Goal: Book appointment/travel/reservation

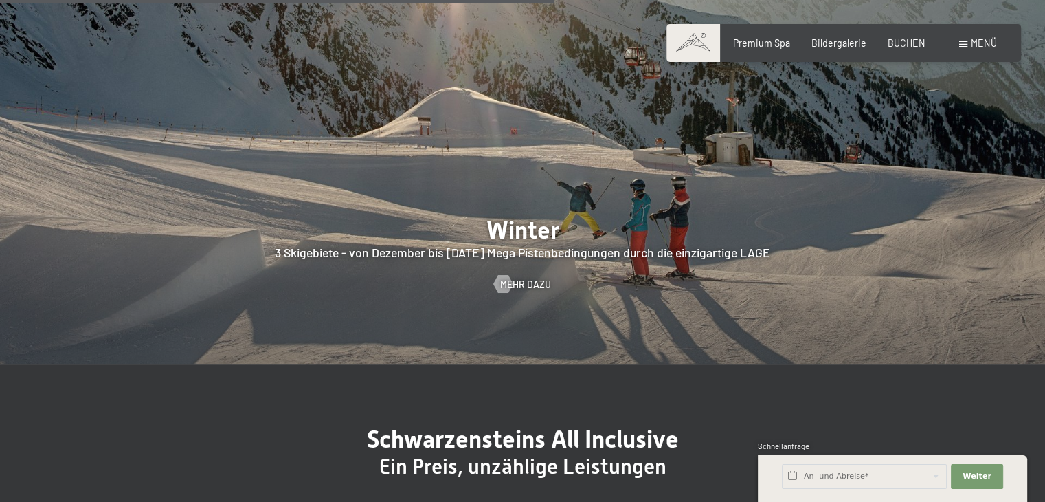
scroll to position [3092, 0]
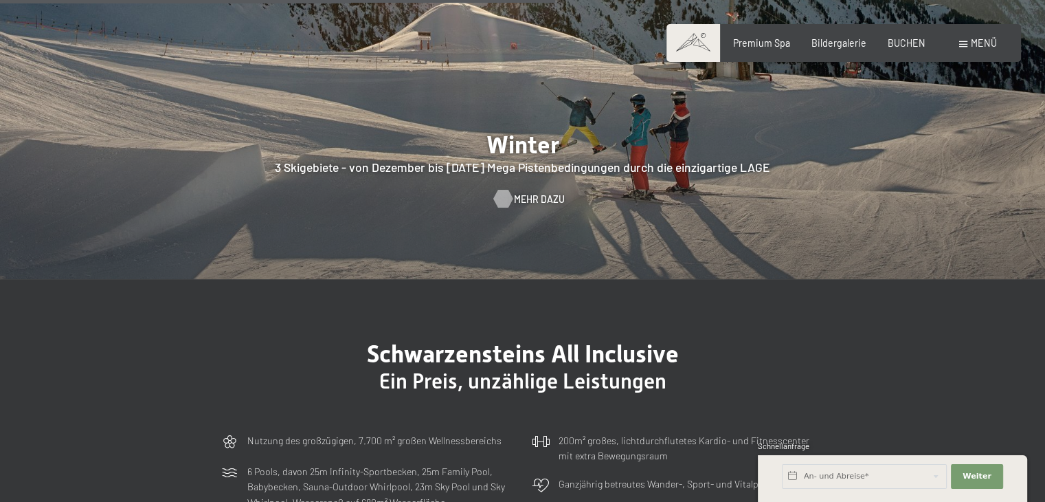
click at [508, 190] on div at bounding box center [503, 199] width 10 height 18
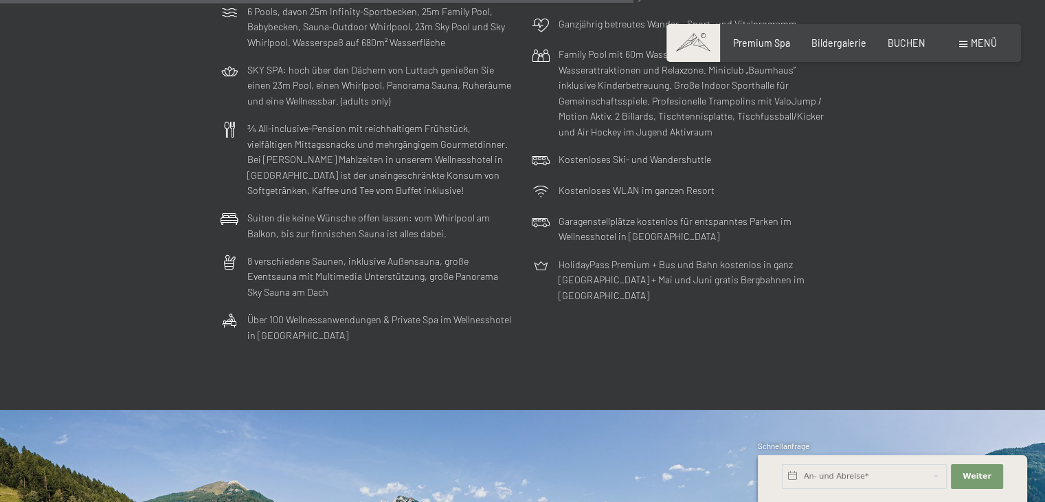
scroll to position [3555, 0]
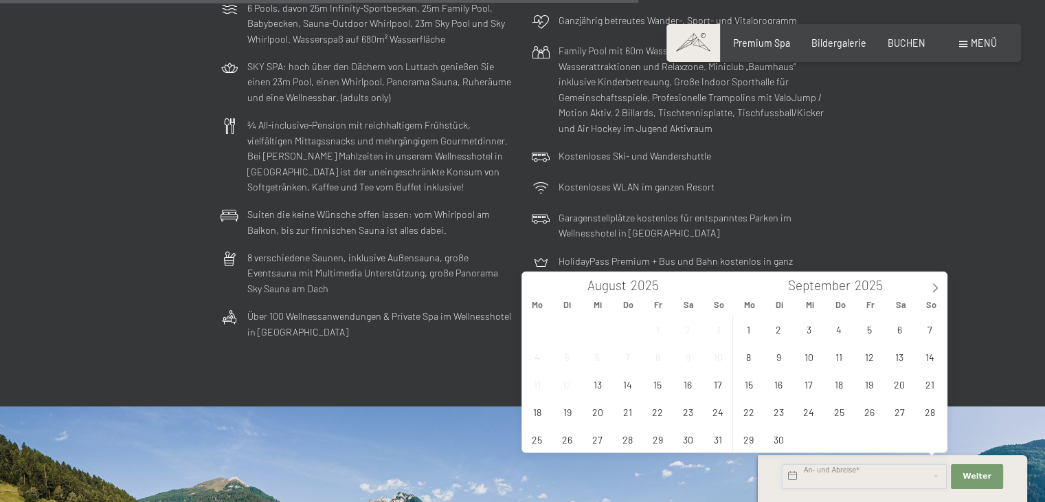
click at [836, 476] on input "text" at bounding box center [864, 476] width 165 height 25
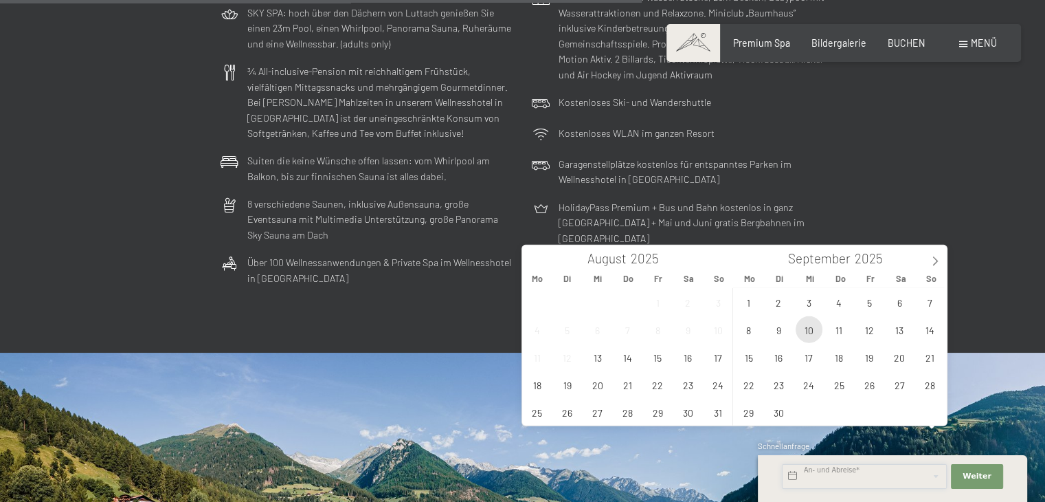
scroll to position [3624, 0]
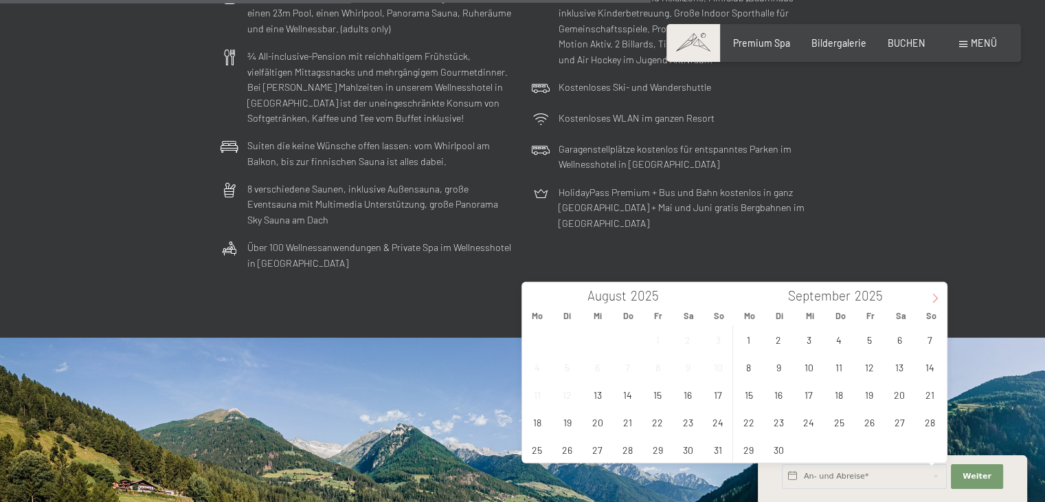
click at [934, 293] on span at bounding box center [934, 293] width 23 height 23
click at [866, 366] on span "10" at bounding box center [869, 366] width 27 height 27
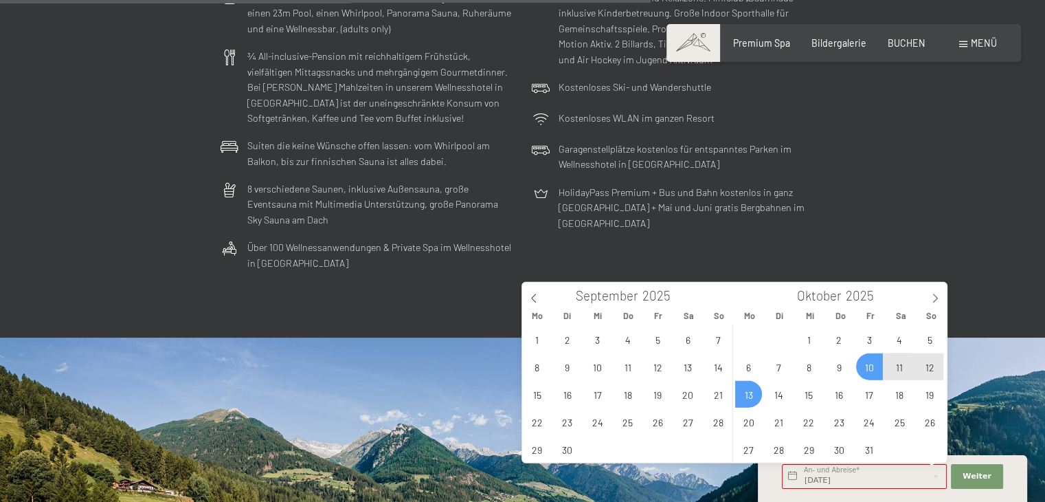
click at [748, 394] on span "13" at bounding box center [748, 394] width 27 height 27
type input "Fr. 10.10.2025 - Mo. 13.10.2025"
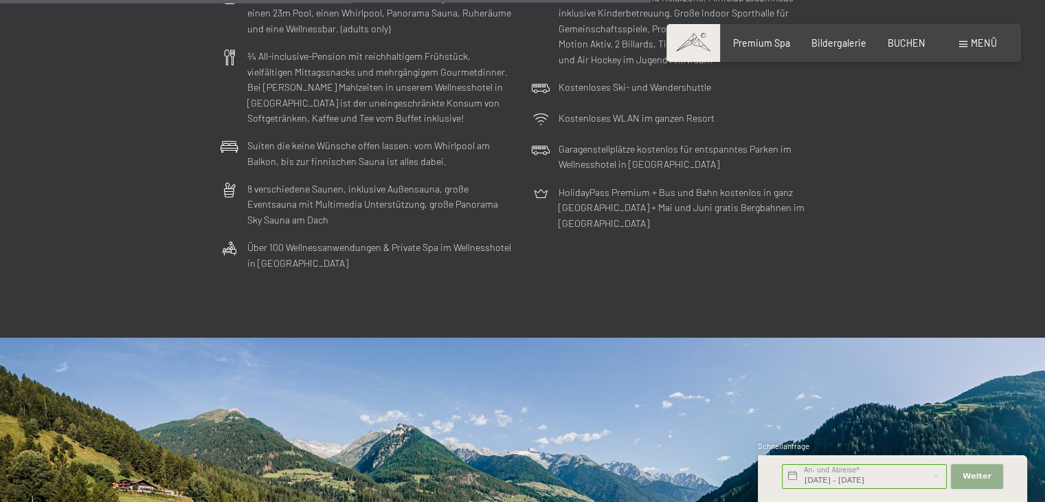
click at [989, 476] on button "Weiter Adressfelder ausblenden" at bounding box center [977, 476] width 52 height 25
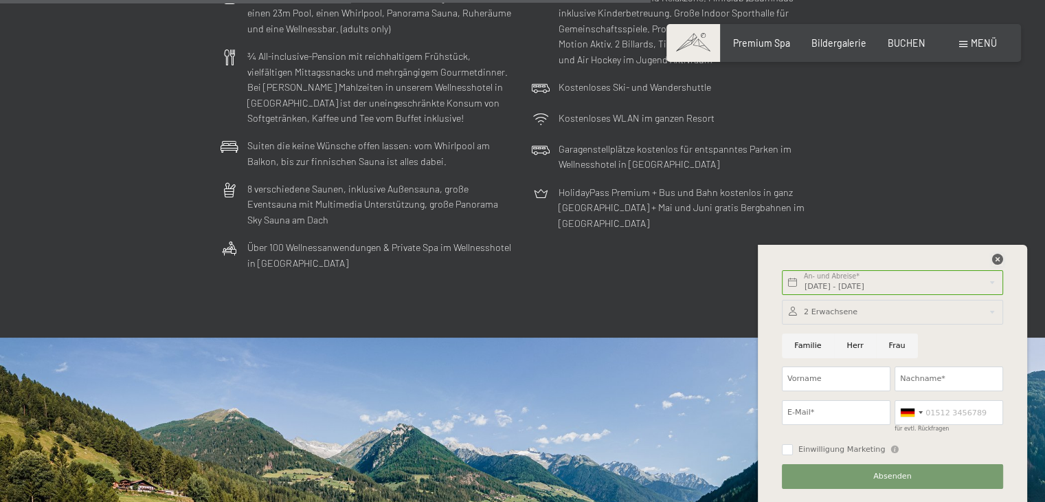
click at [1000, 260] on icon at bounding box center [997, 259] width 11 height 11
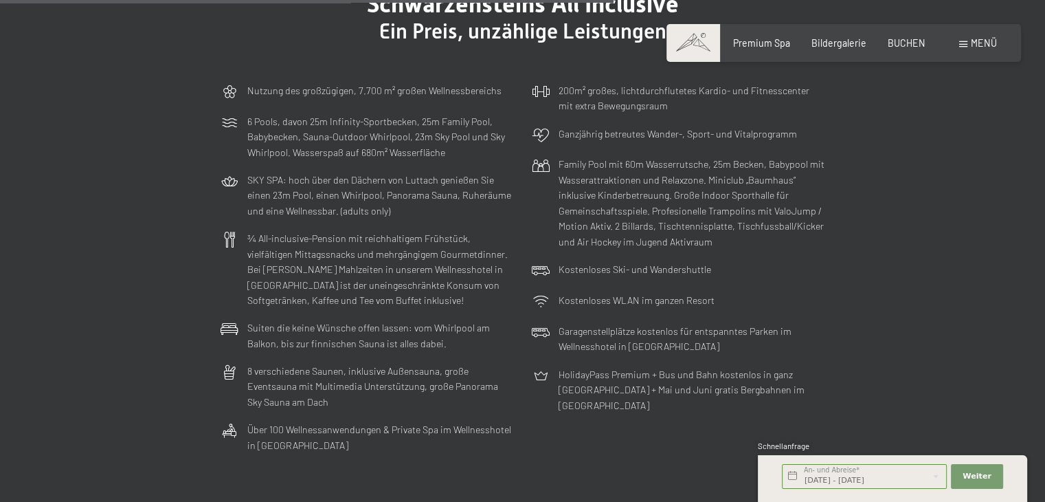
scroll to position [3418, 0]
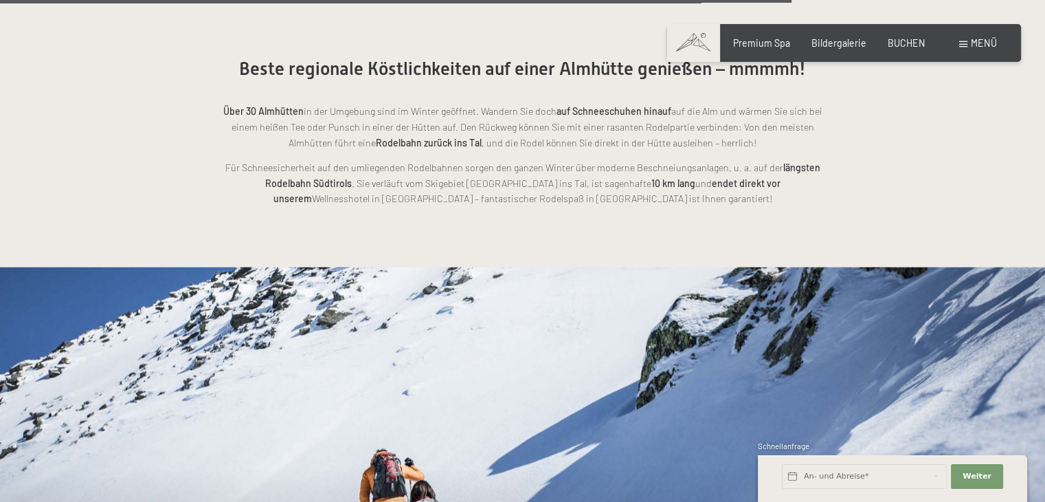
scroll to position [3229, 0]
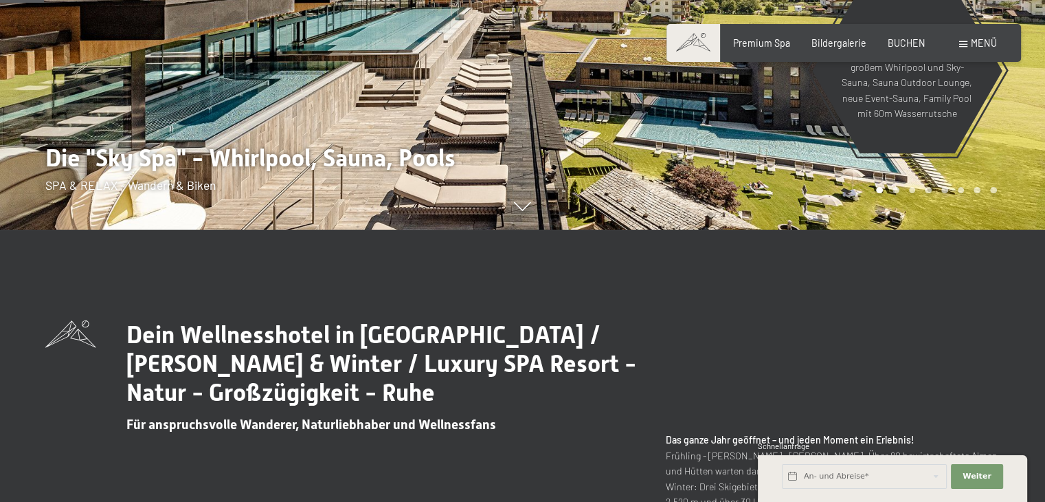
scroll to position [275, 0]
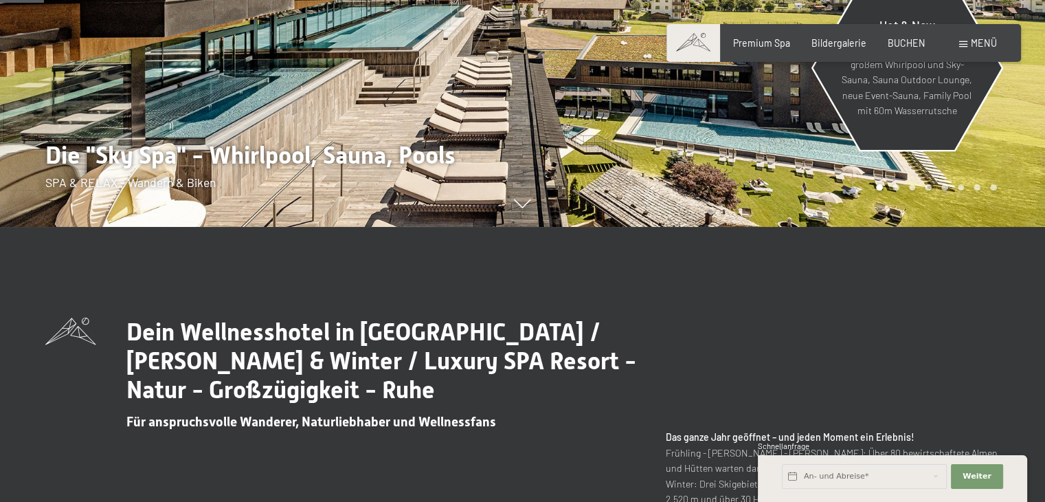
click at [894, 148] on div "Hot & New Sky Spa mit 23m Infinity Pool, großem Whirlpool und Sky-Sauna, Sauna …" at bounding box center [907, 68] width 192 height 161
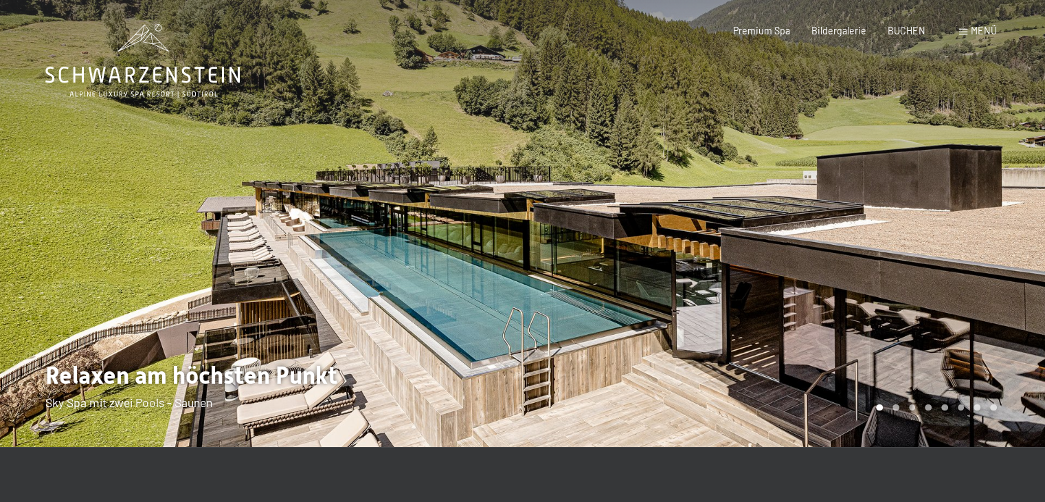
click at [787, 163] on div at bounding box center [784, 223] width 523 height 447
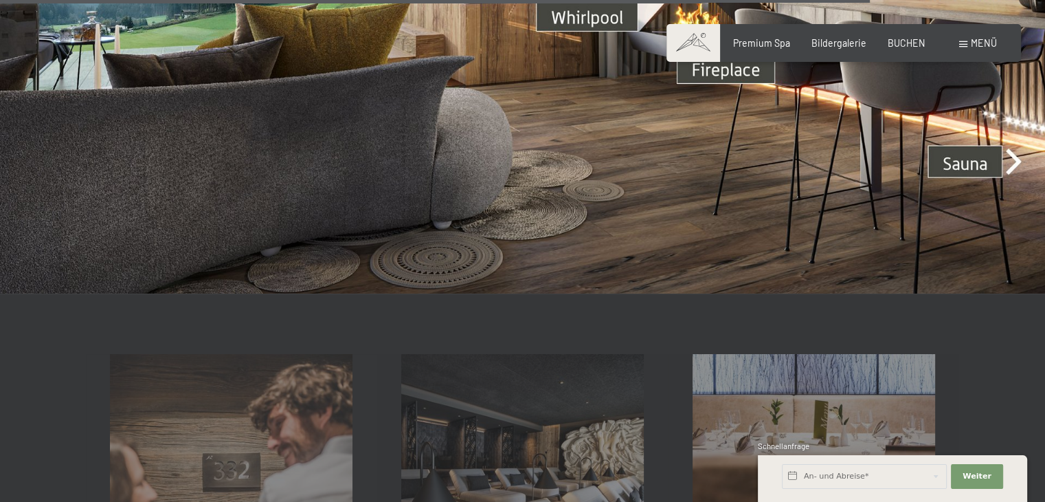
scroll to position [4088, 0]
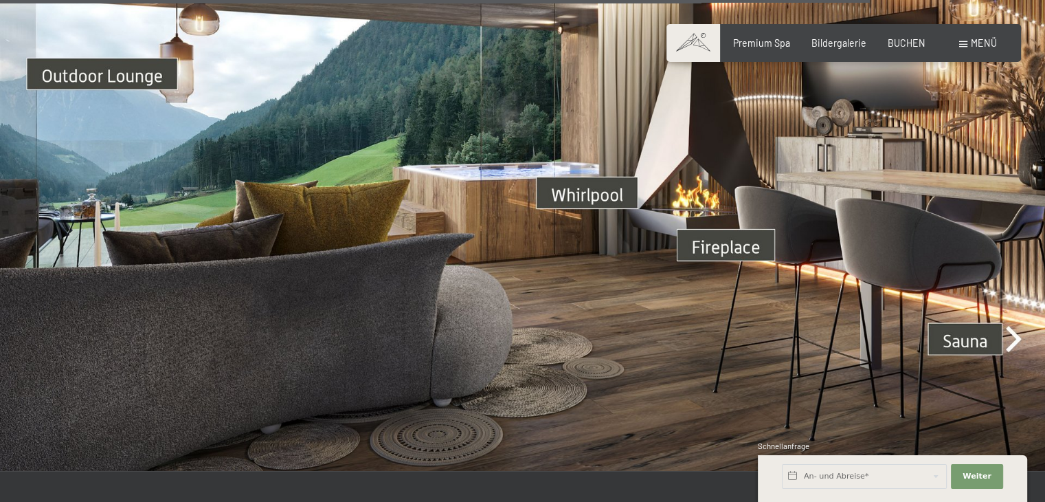
click at [712, 230] on img at bounding box center [522, 177] width 1045 height 588
click at [623, 177] on img at bounding box center [522, 177] width 1045 height 588
click at [1012, 322] on img at bounding box center [522, 177] width 1045 height 588
click at [972, 47] on span "Menü" at bounding box center [984, 43] width 26 height 12
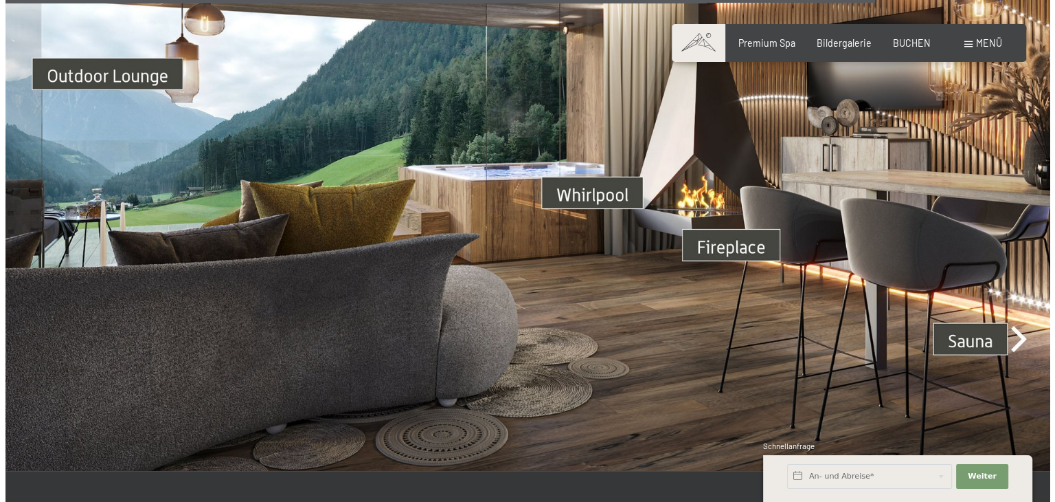
scroll to position [4112, 0]
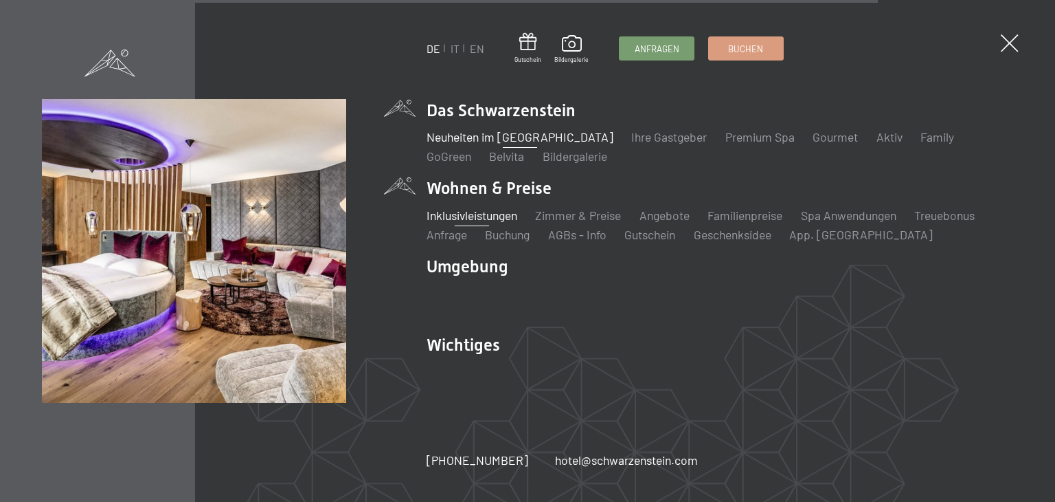
click at [494, 214] on link "Inklusivleistungen" at bounding box center [472, 215] width 91 height 15
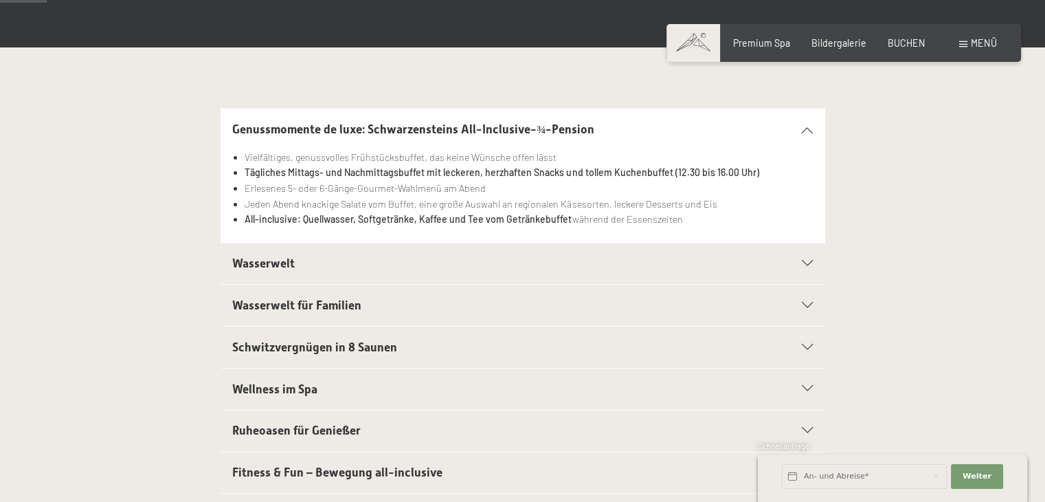
scroll to position [275, 0]
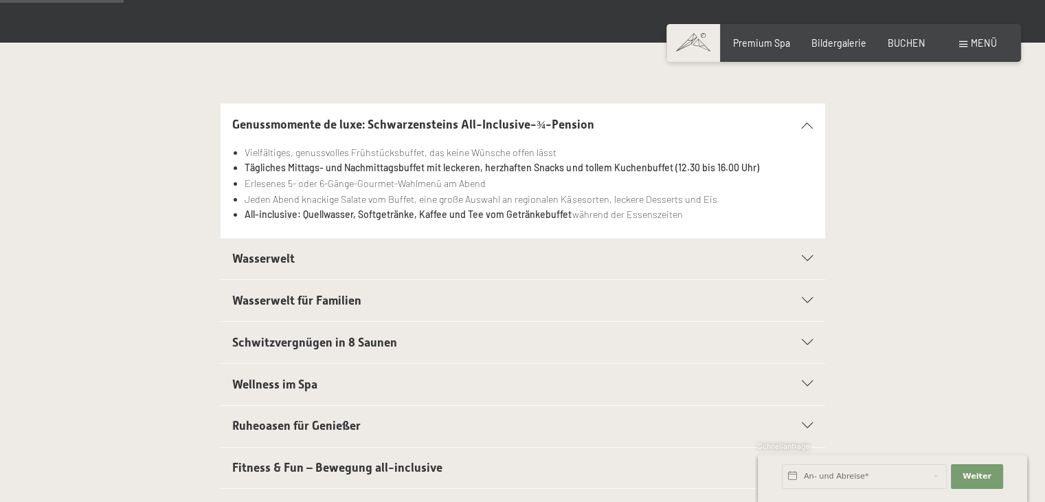
click at [807, 257] on icon at bounding box center [807, 259] width 11 height 6
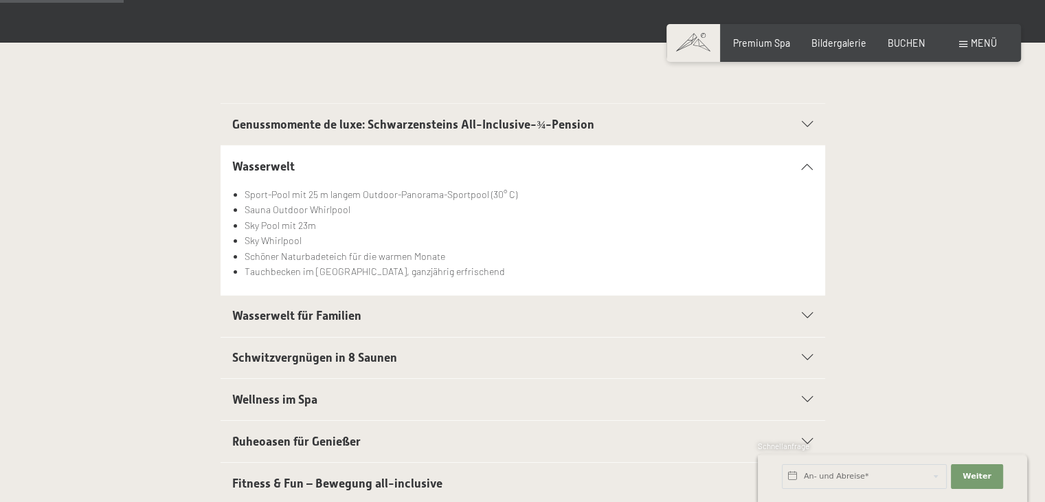
click at [808, 160] on div "Wasserwelt" at bounding box center [522, 166] width 581 height 41
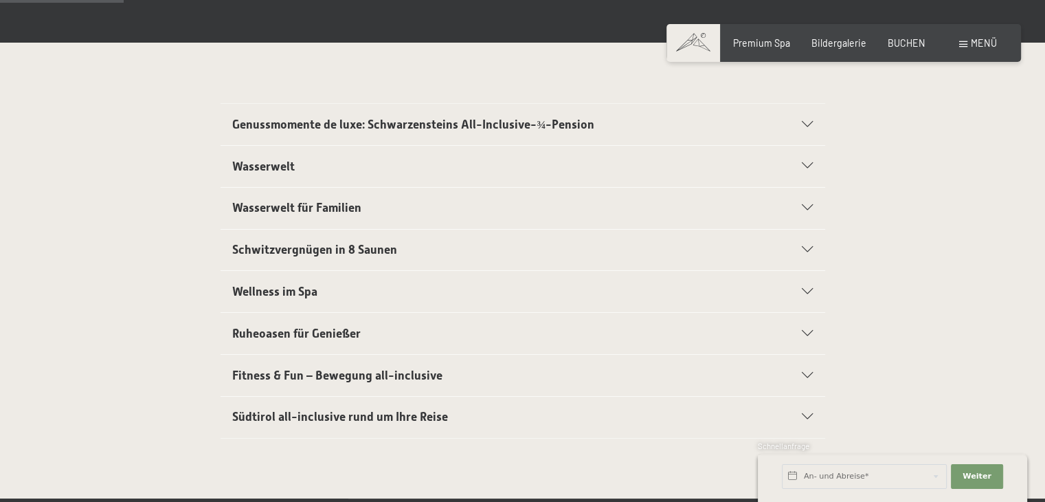
click at [803, 250] on icon at bounding box center [807, 250] width 11 height 6
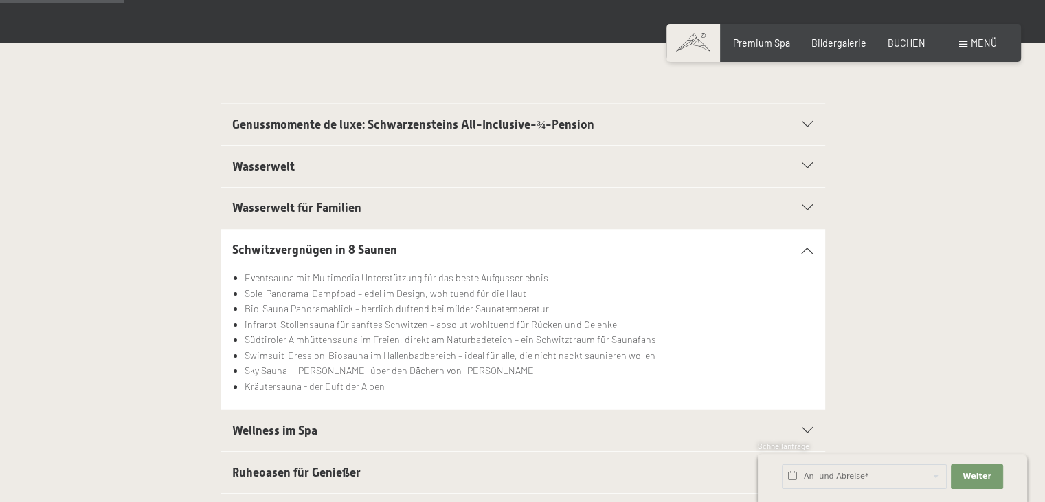
click at [803, 250] on icon at bounding box center [807, 250] width 11 height 6
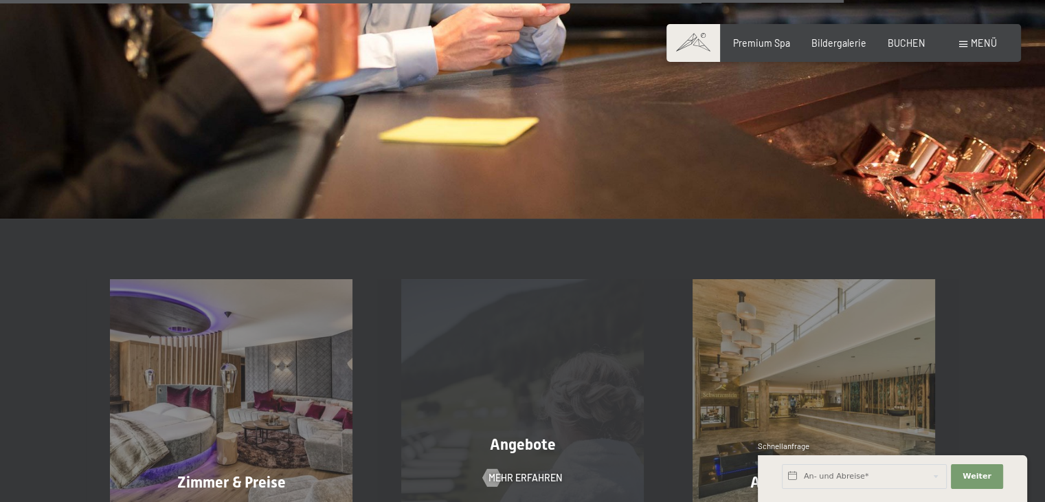
scroll to position [1855, 0]
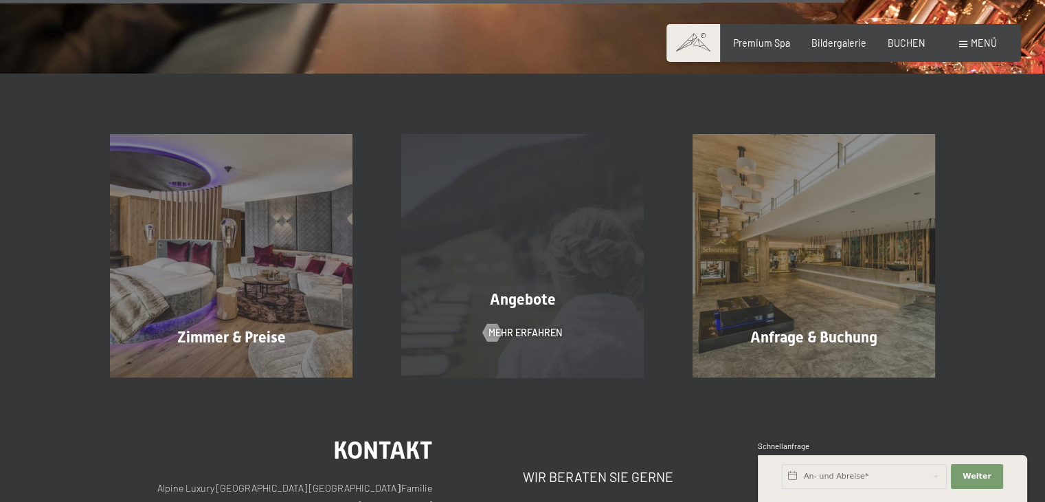
click at [512, 176] on div "Angebote Mehr erfahren" at bounding box center [522, 255] width 291 height 243
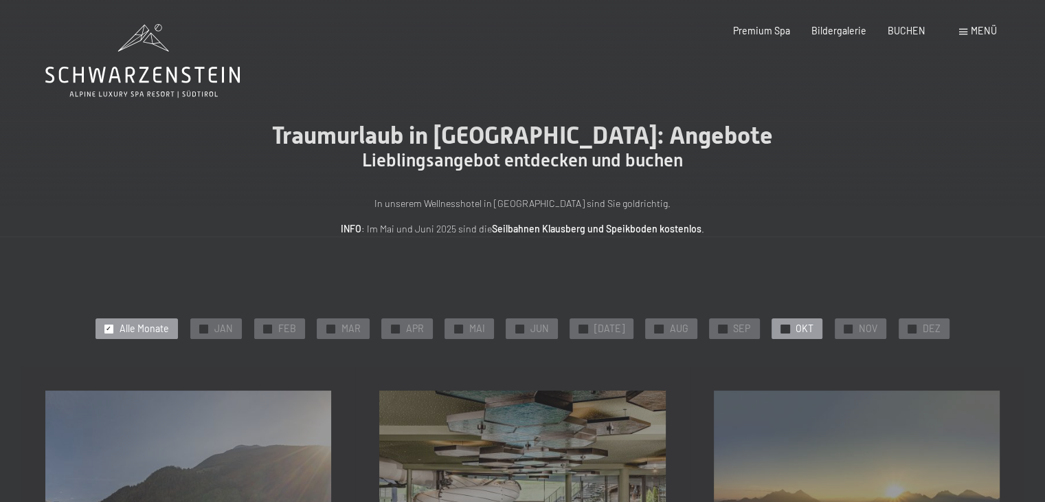
click at [796, 325] on span "OKT" at bounding box center [805, 329] width 18 height 14
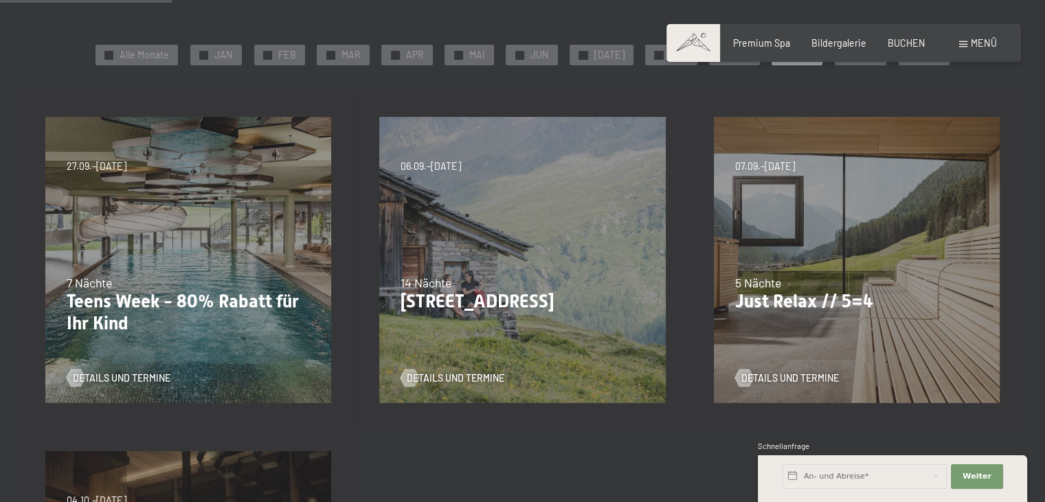
scroll to position [275, 0]
click at [904, 237] on div "07.09.–03.10.2025 21.12.–26.12.2025 11.01.–23.01.2026 08.03.–27.03.2026 08.11.–…" at bounding box center [857, 258] width 334 height 334
click at [792, 372] on span "Details und Termine" at bounding box center [804, 377] width 98 height 14
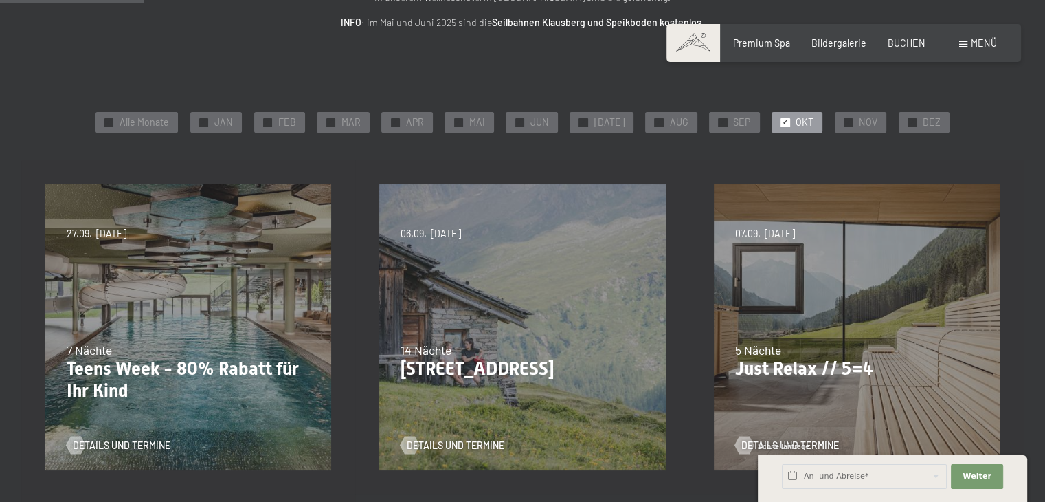
scroll to position [69, 0]
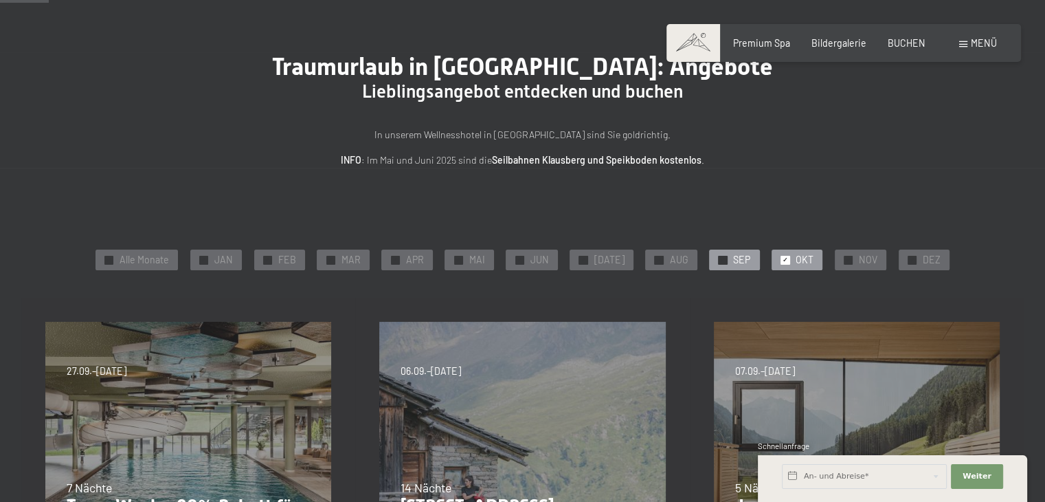
click at [723, 256] on div "✓ SEP" at bounding box center [734, 259] width 50 height 21
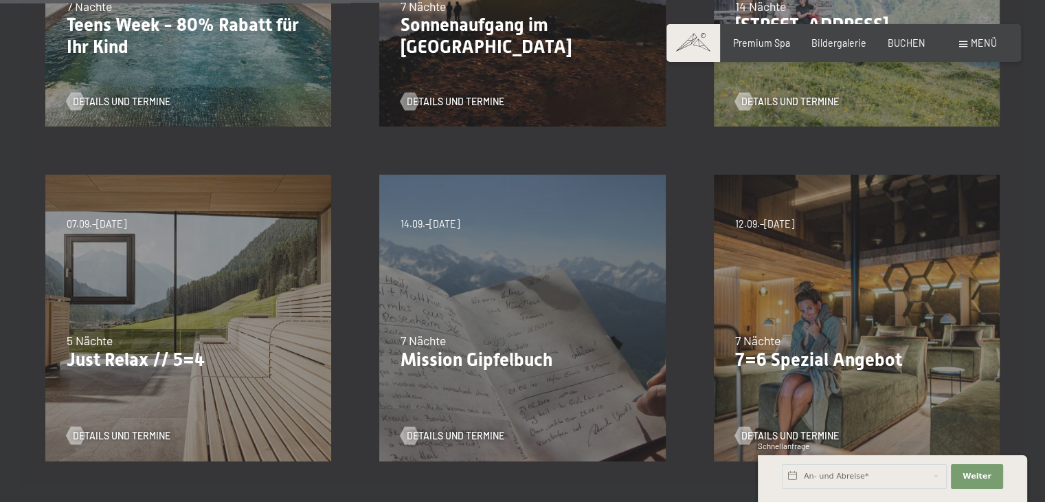
scroll to position [618, 0]
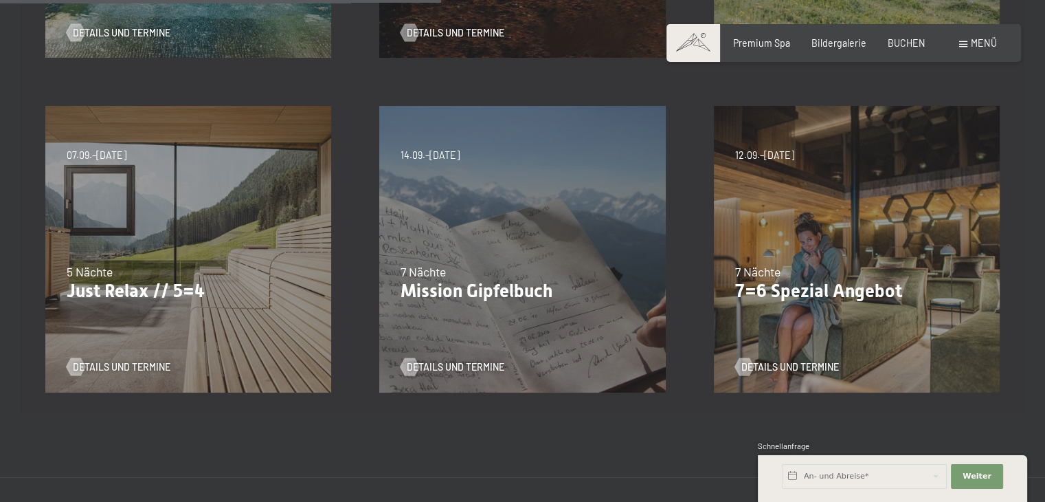
click at [165, 289] on p "Just Relax // 5=4" at bounding box center [188, 291] width 243 height 22
click at [113, 363] on span "Details und Termine" at bounding box center [136, 367] width 98 height 14
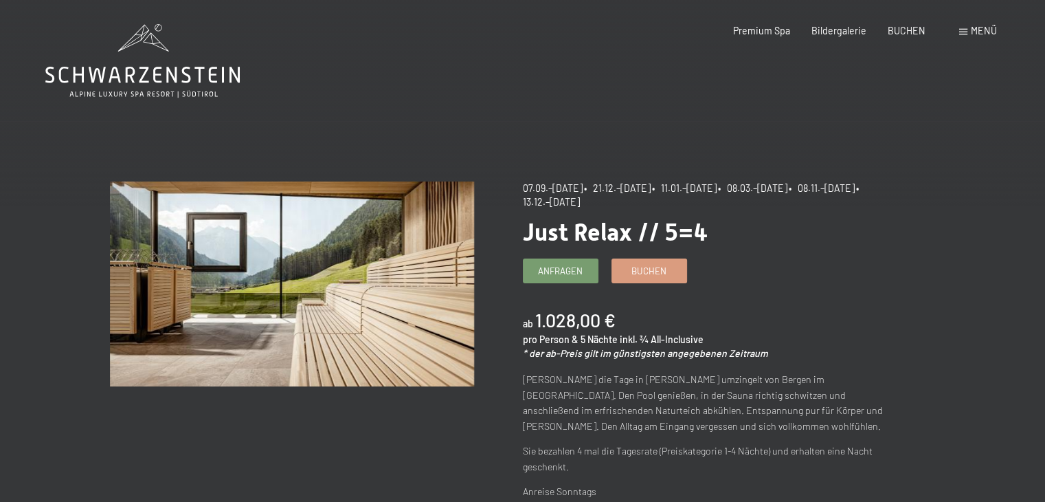
click at [579, 188] on span "07.09.–[DATE]" at bounding box center [553, 188] width 60 height 12
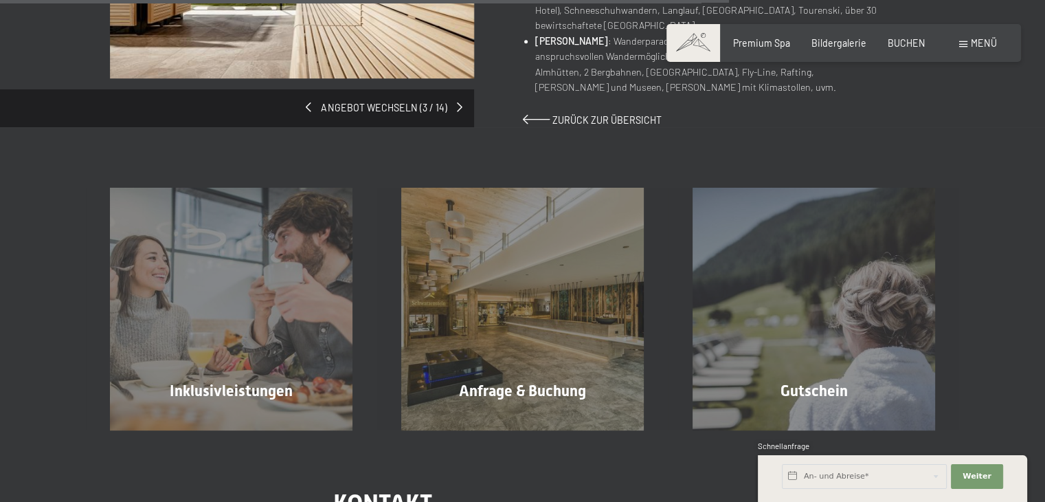
scroll to position [1031, 0]
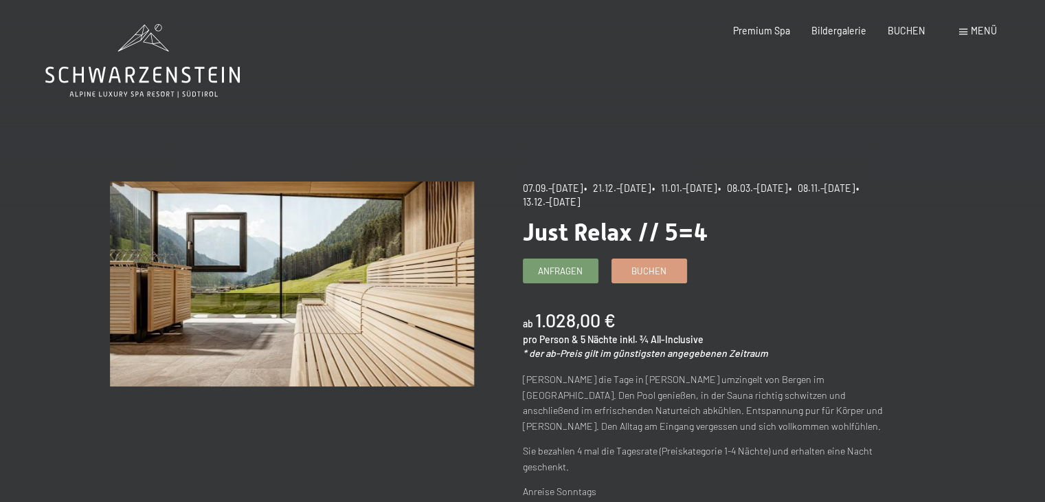
click at [560, 183] on span "[DATE]–[DATE]" at bounding box center [553, 188] width 60 height 12
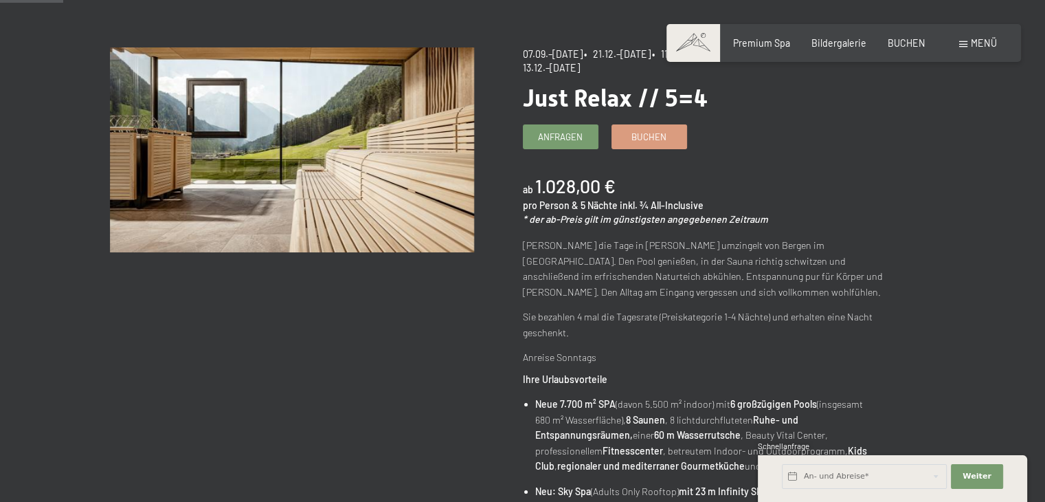
scroll to position [137, 0]
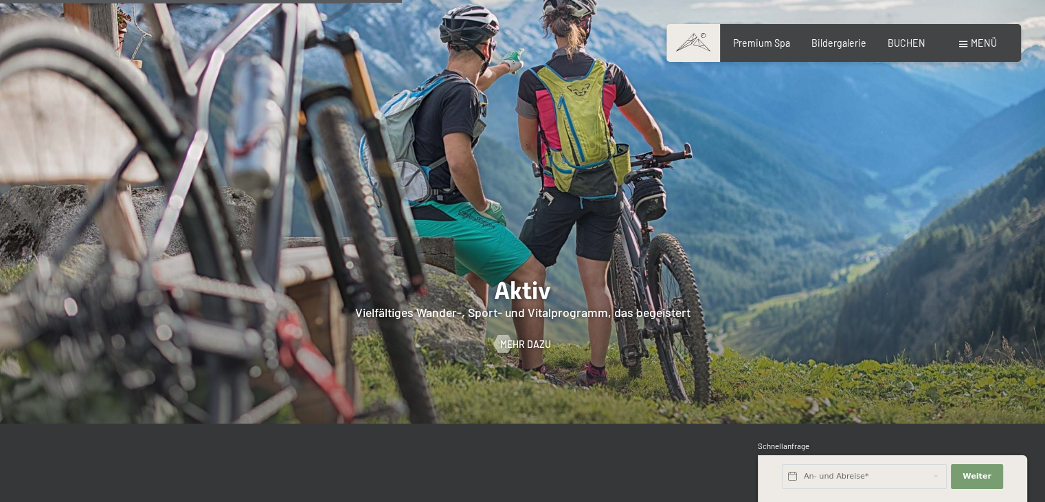
scroll to position [2611, 0]
